Goal: Navigation & Orientation: Go to known website

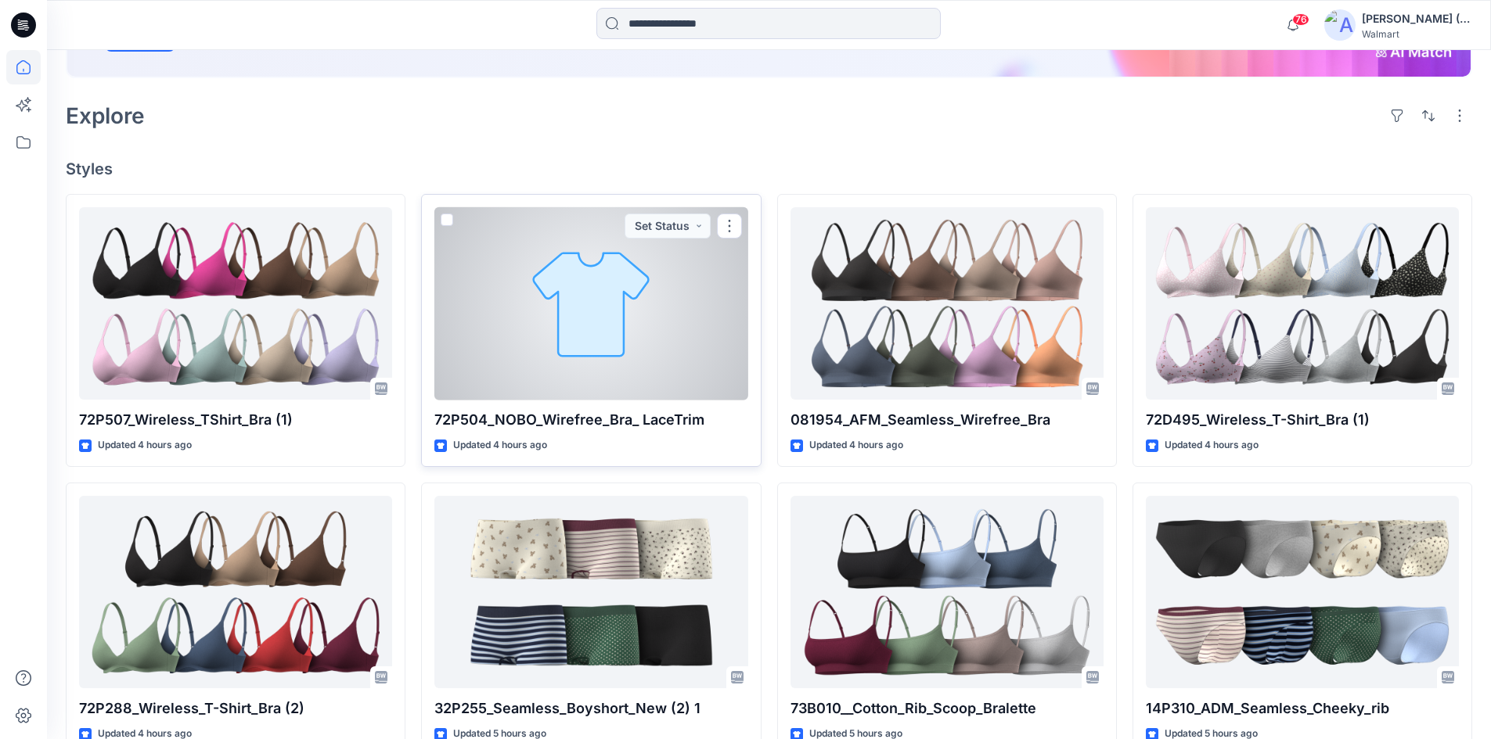
scroll to position [313, 0]
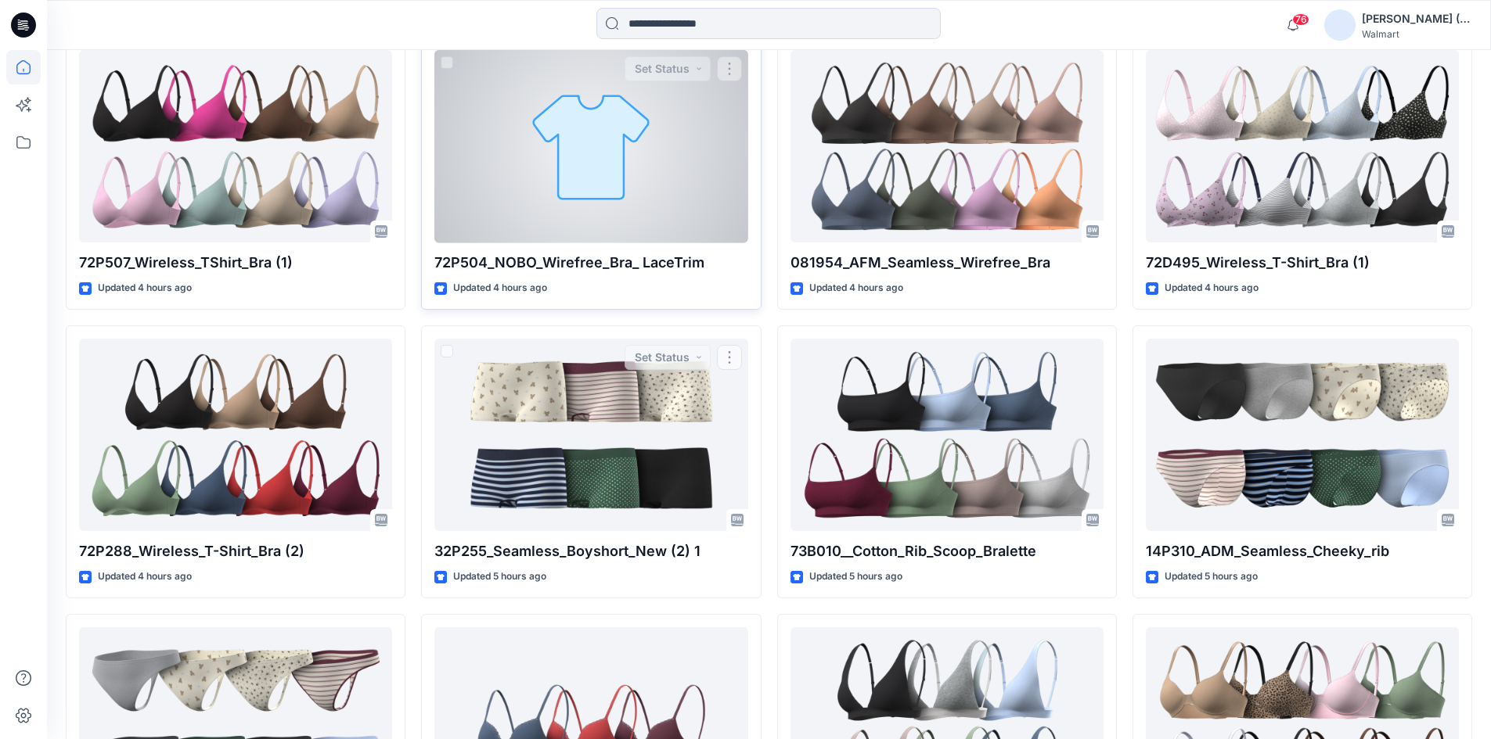
scroll to position [226, 0]
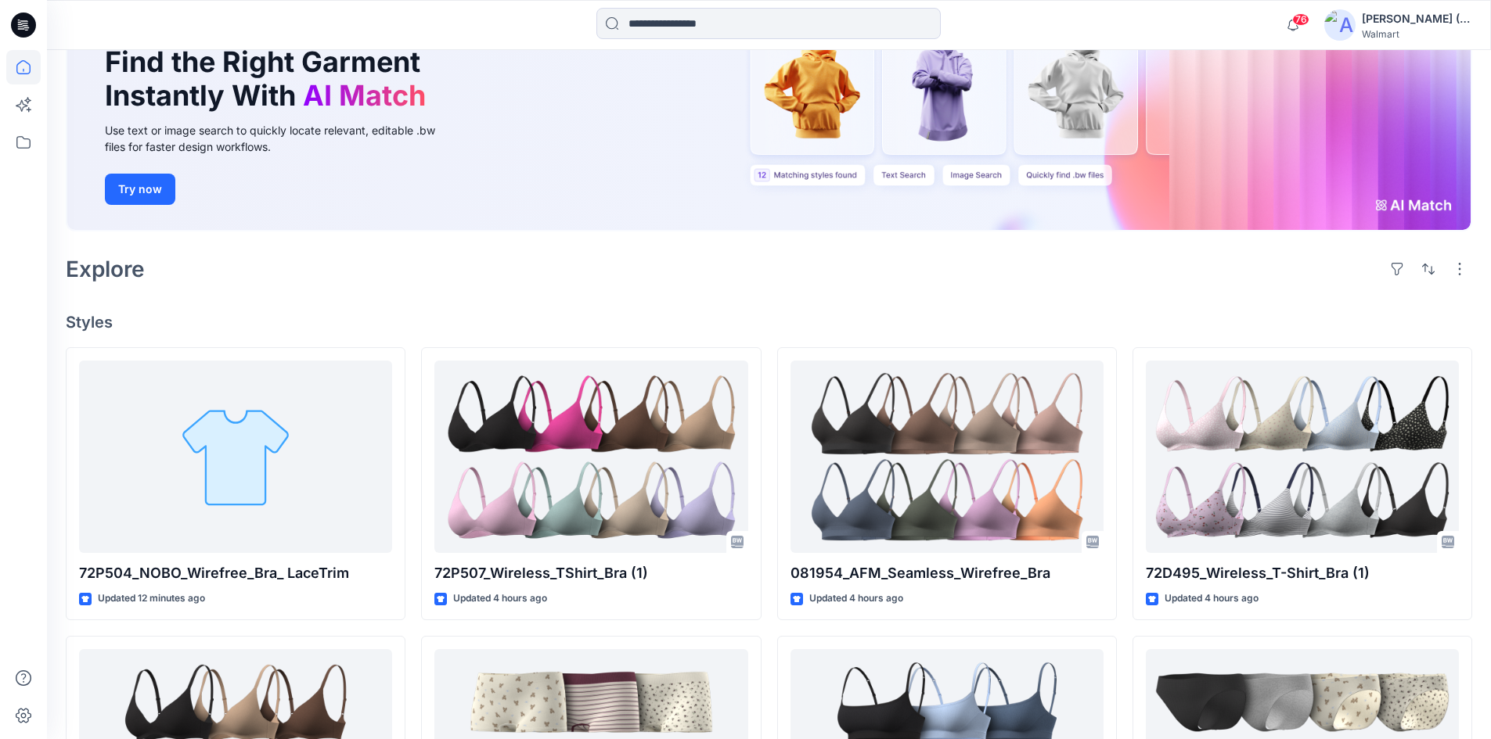
scroll to position [156, 0]
